Goal: Task Accomplishment & Management: Use online tool/utility

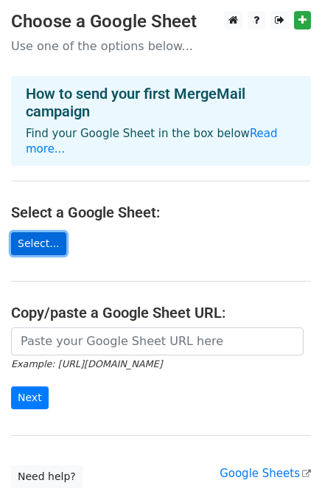
click at [36, 232] on link "Select..." at bounding box center [38, 243] width 55 height 23
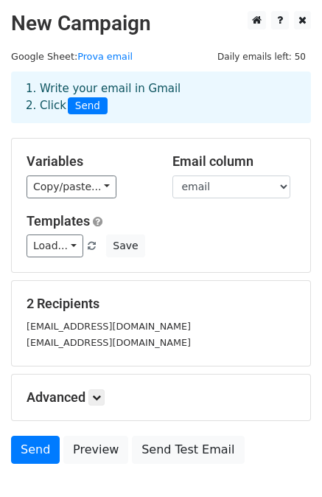
click at [248, 260] on div "Variables Copy/paste... {{email}} Email column email Templates Load... No templ…" at bounding box center [161, 204] width 298 height 133
click at [262, 238] on div "Load... No templates saved Save" at bounding box center [160, 245] width 291 height 23
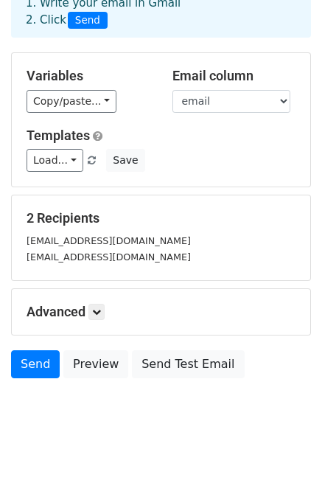
scroll to position [90, 0]
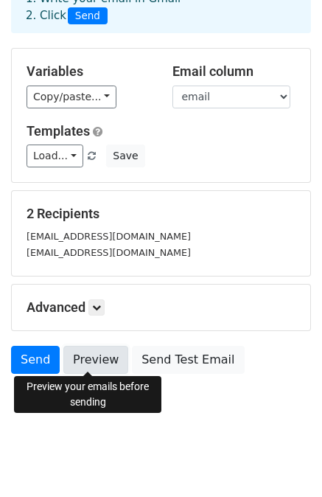
click at [88, 351] on link "Preview" at bounding box center [95, 359] width 65 height 28
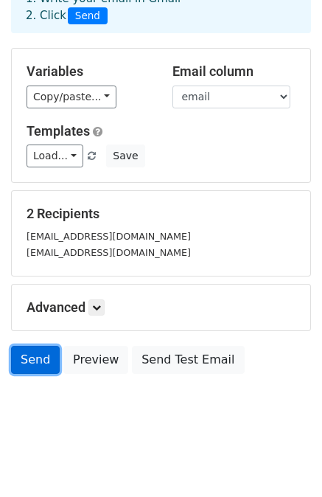
click at [32, 353] on link "Send" at bounding box center [35, 359] width 49 height 28
